Goal: Book appointment/travel/reservation

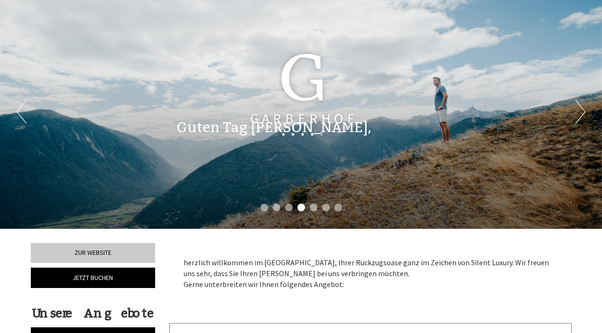
scroll to position [9, 0]
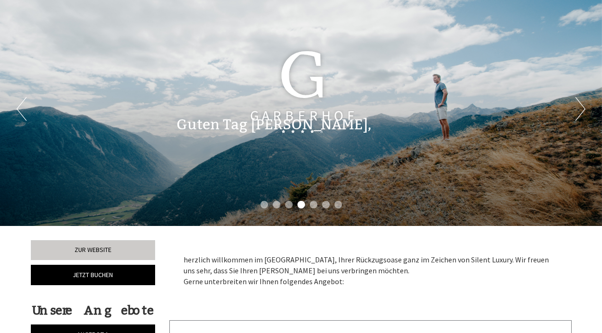
click at [21, 111] on div "Guten Tag [PERSON_NAME], herzlich willkommen im [GEOGRAPHIC_DATA], Ihrer Rückzu…" at bounding box center [301, 122] width 602 height 44
click at [18, 112] on div "Guten Tag [PERSON_NAME], herzlich willkommen im [GEOGRAPHIC_DATA], Ihrer Rückzu…" at bounding box center [301, 122] width 602 height 44
click at [21, 110] on div "Guten Tag [PERSON_NAME], herzlich willkommen im [GEOGRAPHIC_DATA], Ihrer Rückzu…" at bounding box center [301, 122] width 602 height 44
click at [582, 111] on div "Guten Tag [PERSON_NAME], herzlich willkommen im [GEOGRAPHIC_DATA], Ihrer Rückzu…" at bounding box center [301, 122] width 602 height 44
click at [582, 110] on div "Guten Tag [PERSON_NAME], herzlich willkommen im [GEOGRAPHIC_DATA], Ihrer Rückzu…" at bounding box center [301, 122] width 602 height 44
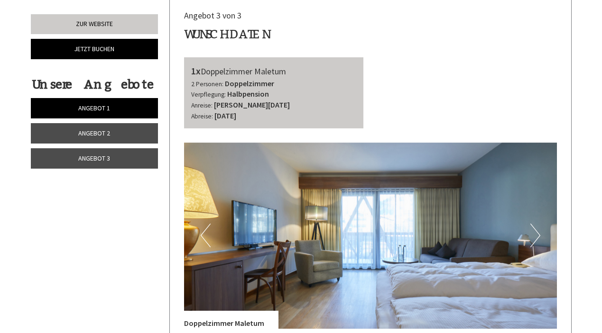
scroll to position [1760, 0]
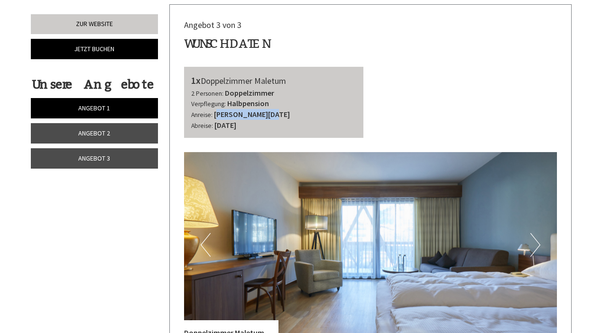
drag, startPoint x: 216, startPoint y: 99, endPoint x: 264, endPoint y: 104, distance: 48.6
click at [264, 110] on b "[PERSON_NAME][DATE]" at bounding box center [252, 114] width 76 height 9
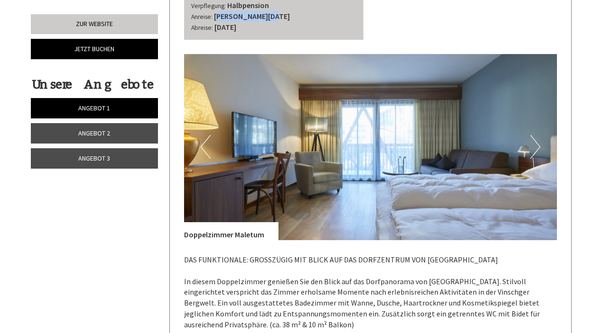
scroll to position [1871, 0]
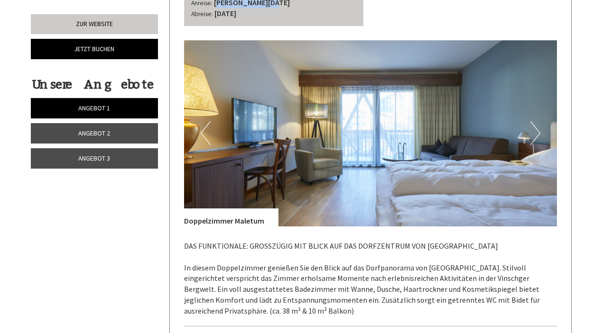
click at [537, 121] on button "Next" at bounding box center [535, 133] width 10 height 24
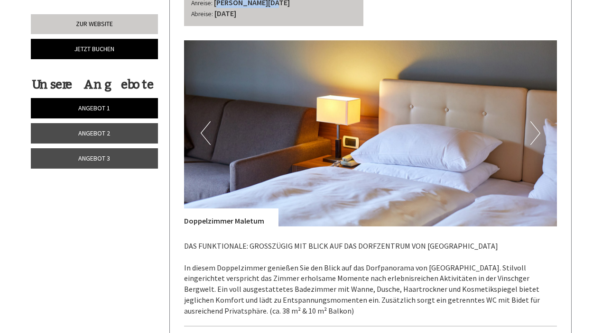
click at [537, 121] on button "Next" at bounding box center [535, 133] width 10 height 24
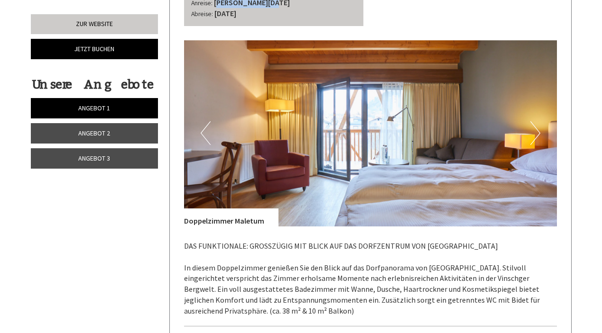
click at [537, 121] on button "Next" at bounding box center [535, 133] width 10 height 24
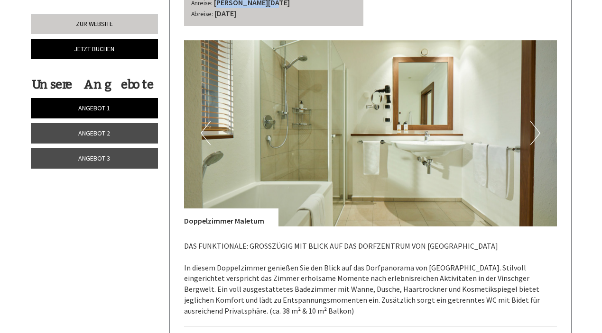
click at [537, 121] on button "Next" at bounding box center [535, 133] width 10 height 24
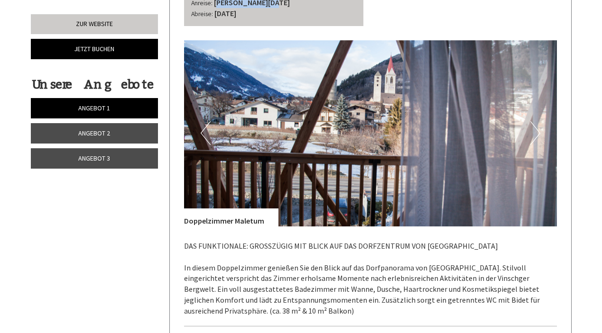
click at [205, 121] on button "Previous" at bounding box center [206, 133] width 10 height 24
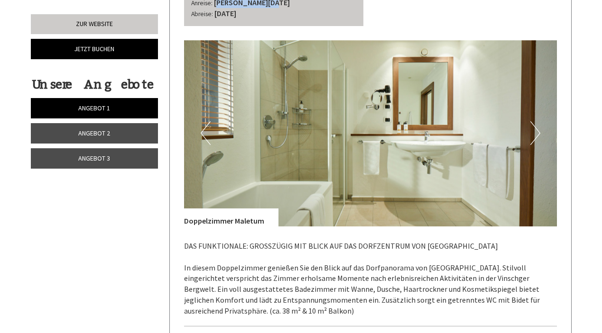
click at [537, 129] on button "Next" at bounding box center [535, 133] width 10 height 24
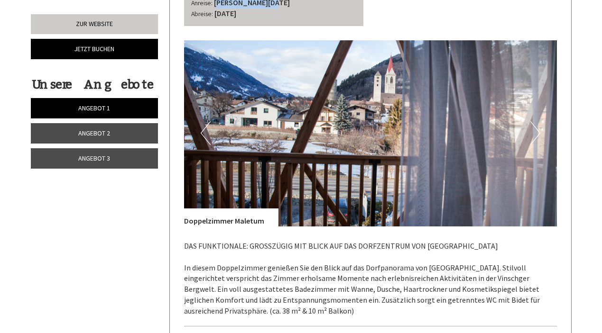
click at [537, 129] on button "Next" at bounding box center [535, 133] width 10 height 24
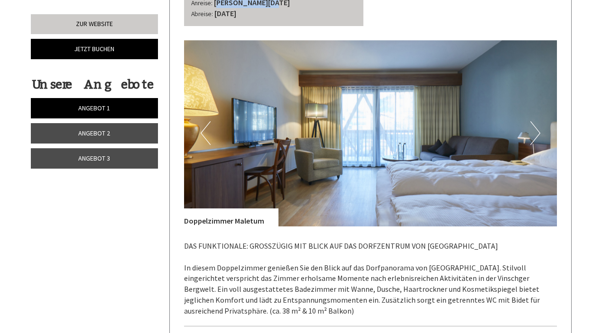
click at [537, 129] on button "Next" at bounding box center [535, 133] width 10 height 24
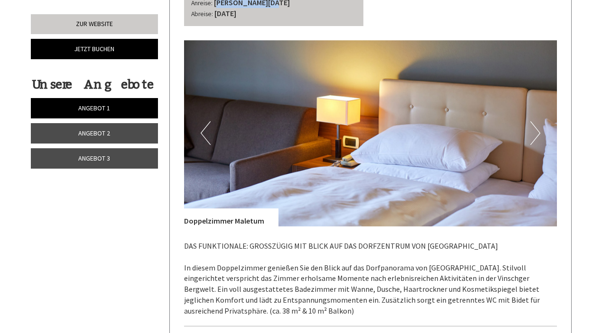
click at [537, 129] on button "Next" at bounding box center [535, 133] width 10 height 24
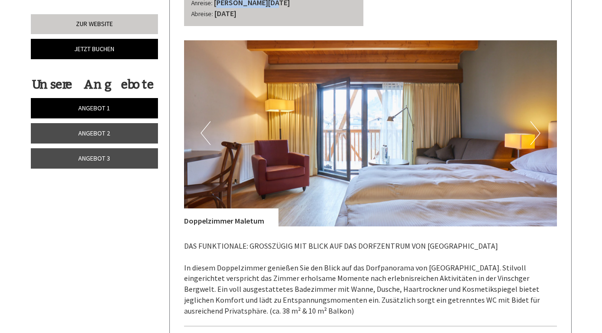
click at [536, 130] on button "Next" at bounding box center [535, 133] width 10 height 24
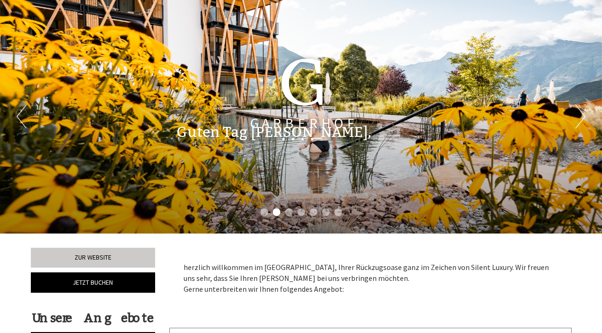
scroll to position [0, 0]
